Goal: Task Accomplishment & Management: Manage account settings

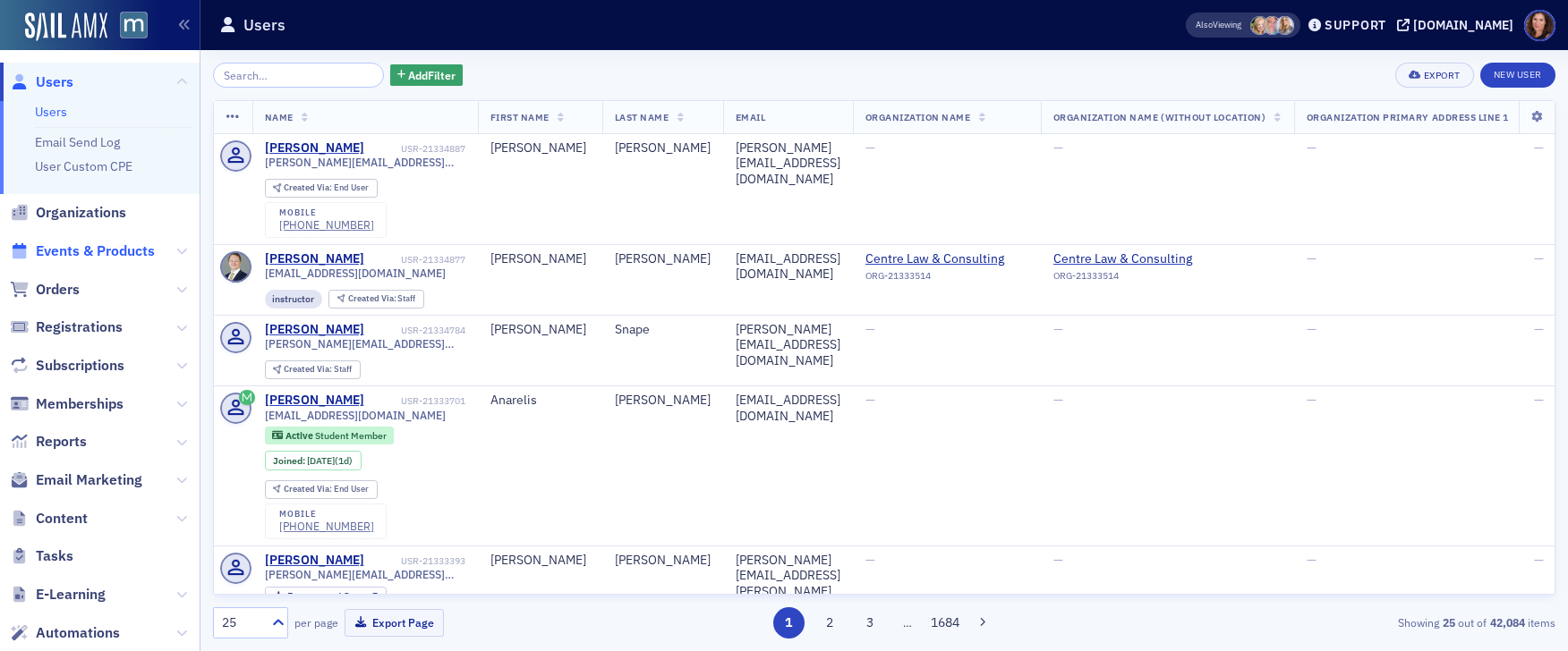
click at [99, 249] on span "Events & Products" at bounding box center [95, 252] width 119 height 20
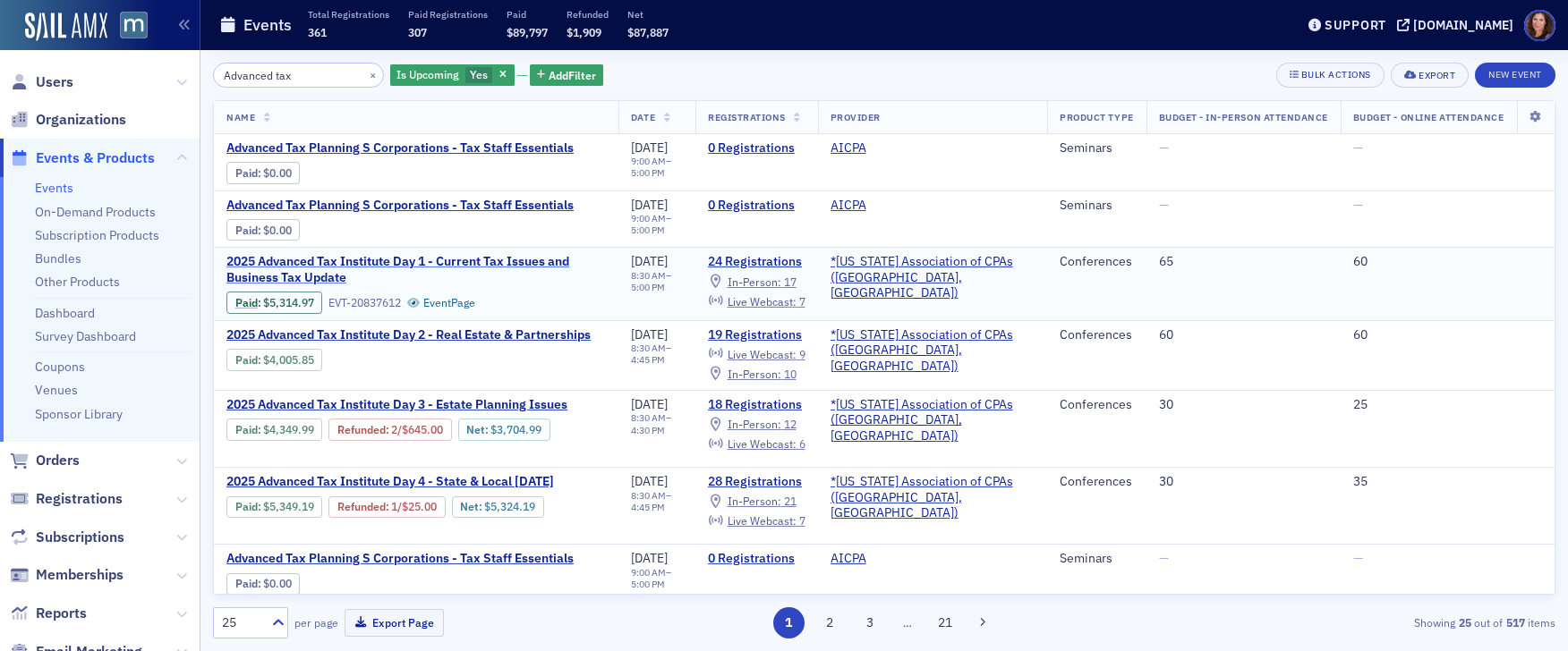
type input "Advanced tax"
click at [367, 262] on span "2025 Advanced Tax Institute Day 1 - Current Tax Issues and Business Tax Update" at bounding box center [415, 269] width 379 height 31
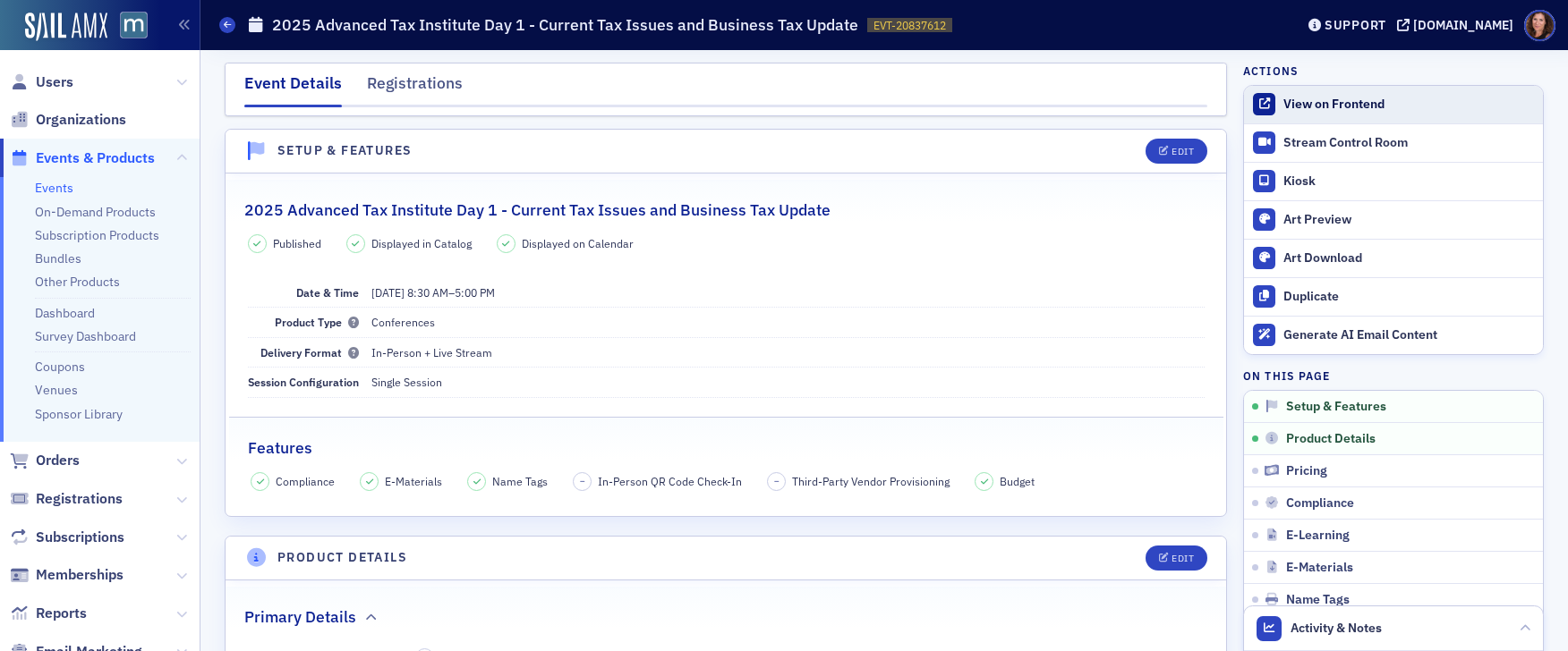
click at [1315, 111] on div "View on Frontend" at bounding box center [1408, 105] width 251 height 16
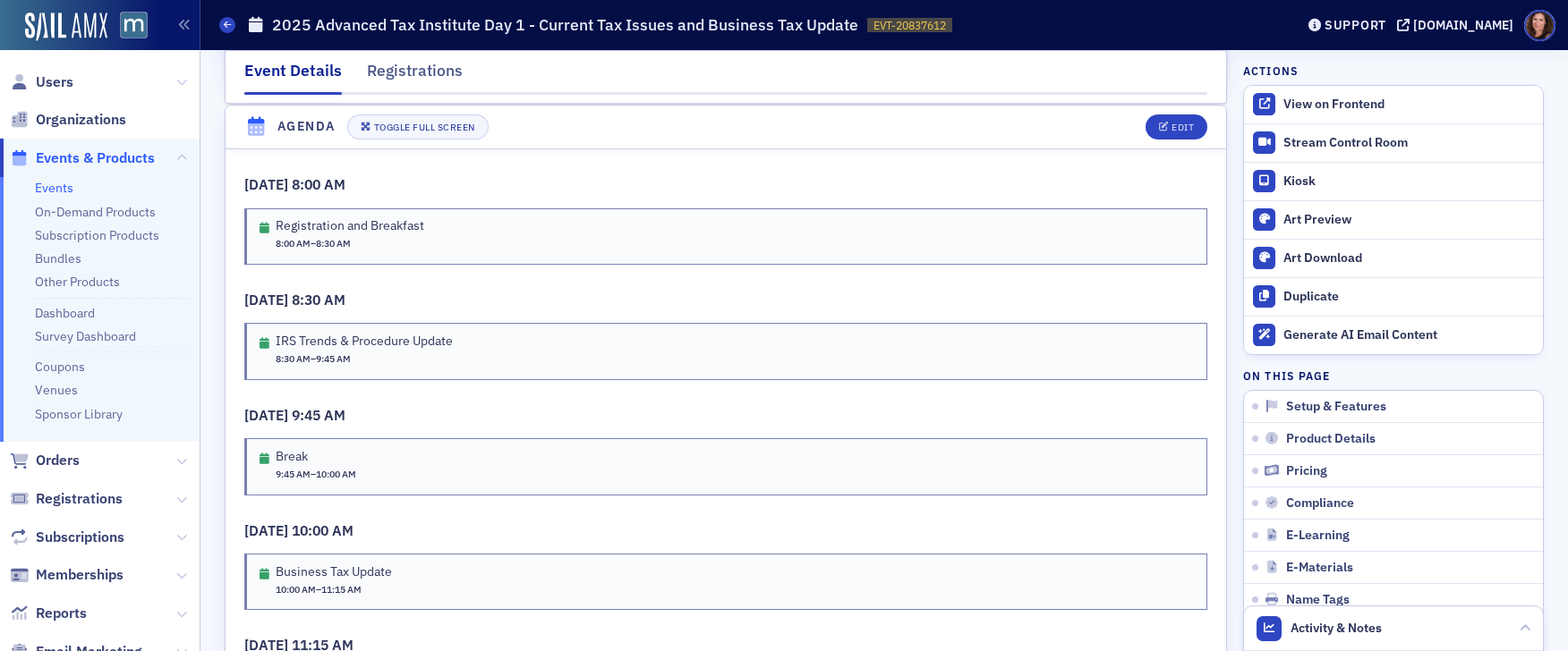
scroll to position [3389, 0]
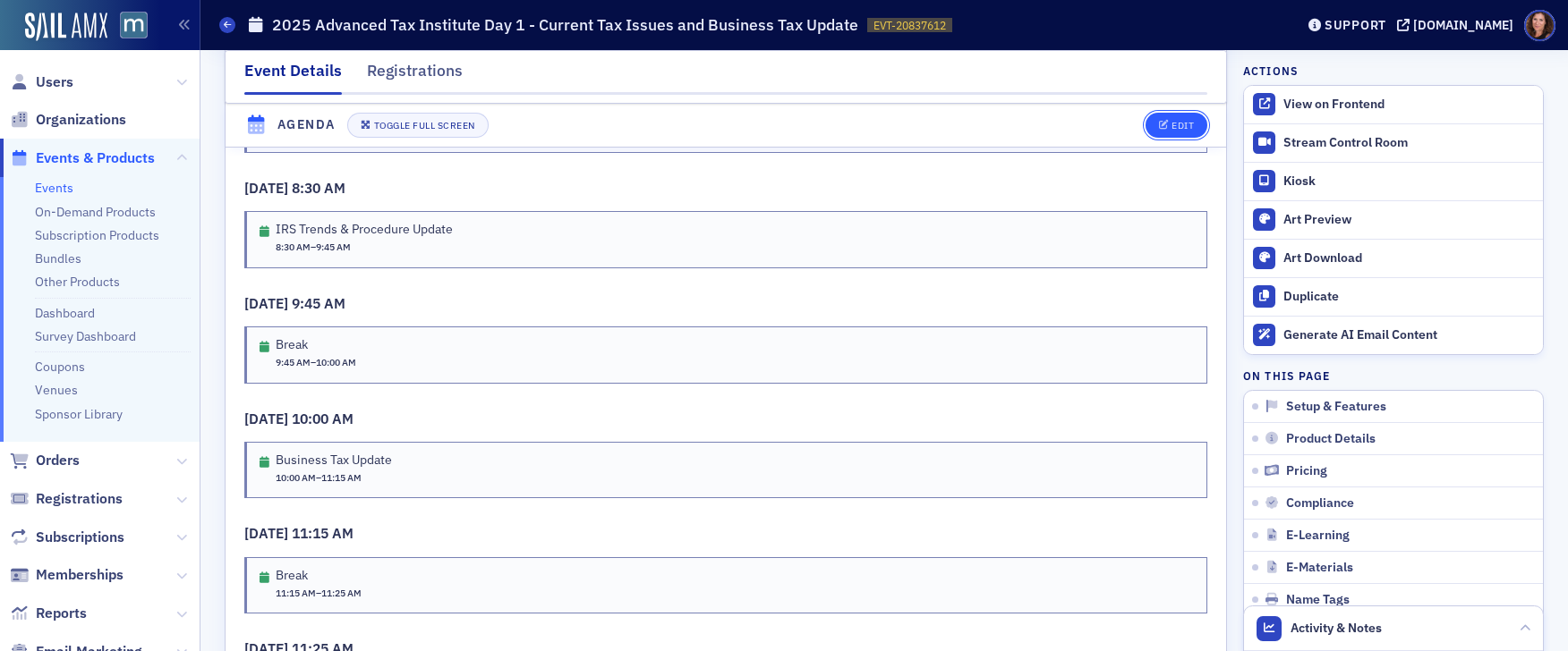
click at [1173, 121] on div "Edit" at bounding box center [1182, 126] width 22 height 10
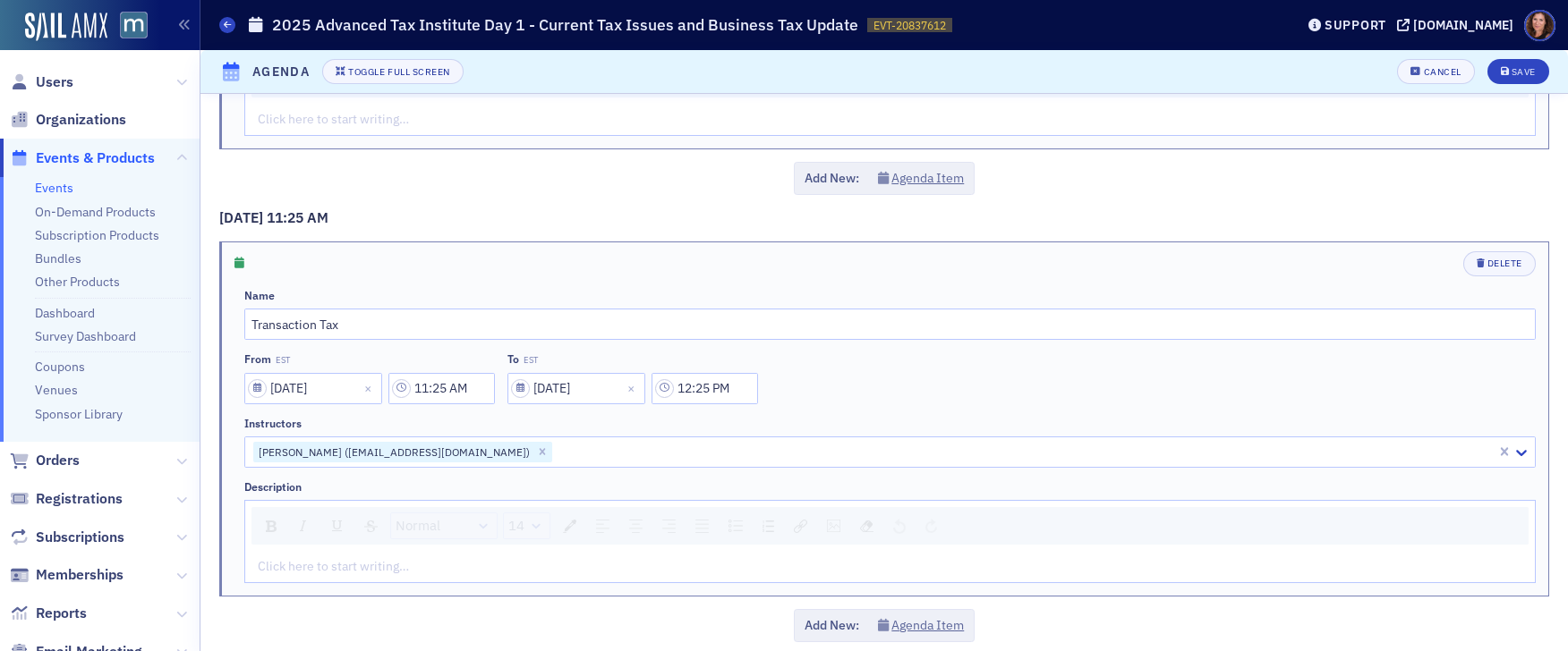
scroll to position [2203, 0]
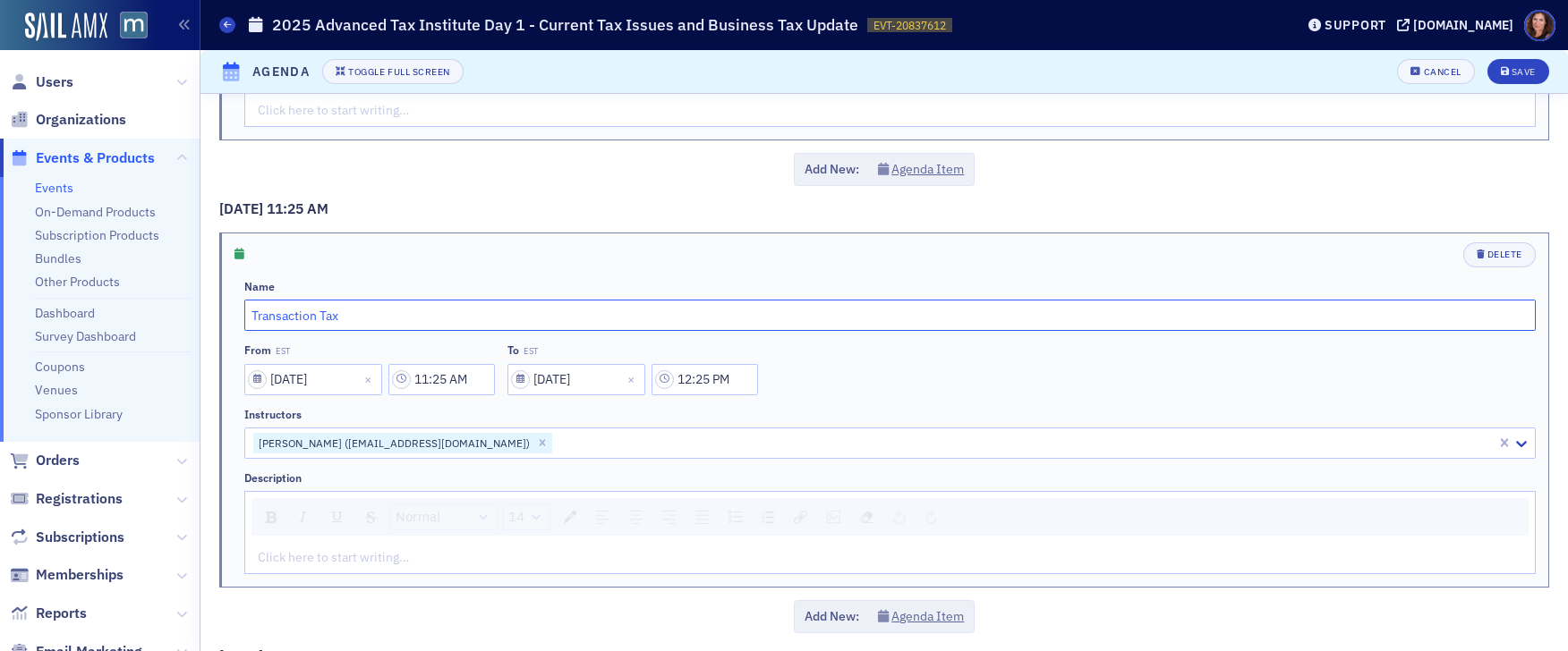
drag, startPoint x: 370, startPoint y: 319, endPoint x: 189, endPoint y: 319, distance: 181.7
click at [189, 319] on div "Users Organizations Events & Products Events On-Demand Products Subscription Pr…" at bounding box center [784, 325] width 1568 height 651
type input "M&A Matters"
click at [1511, 74] on div "Save" at bounding box center [1523, 72] width 24 height 10
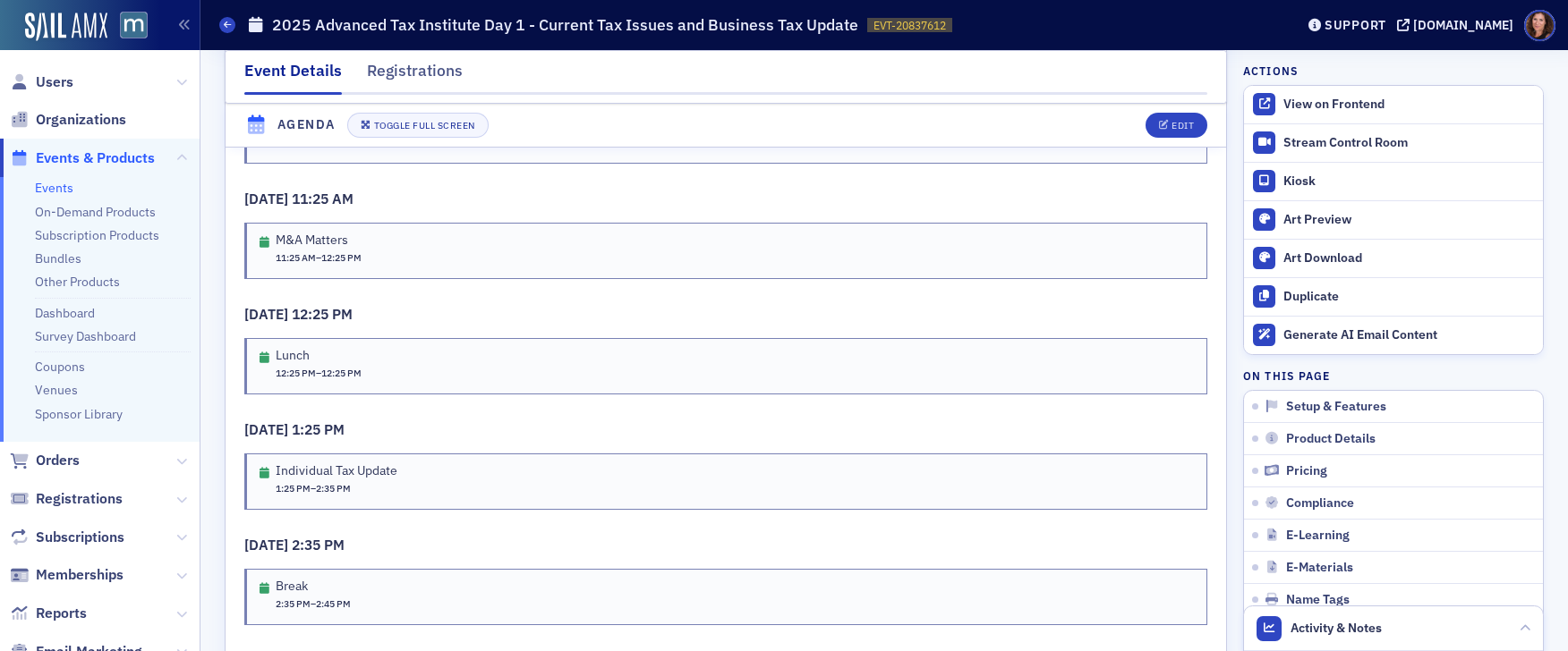
scroll to position [3839, 0]
